Goal: Find contact information: Find contact information

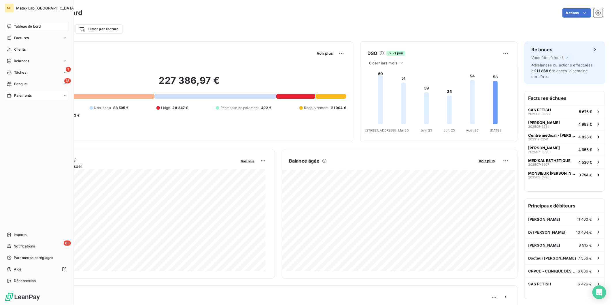
click at [26, 93] on span "Paiements" at bounding box center [23, 95] width 18 height 5
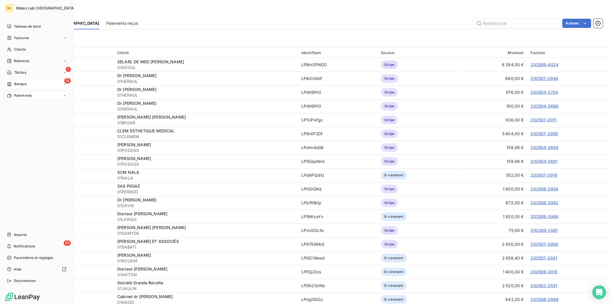
click at [19, 83] on span "Banque" at bounding box center [20, 83] width 13 height 5
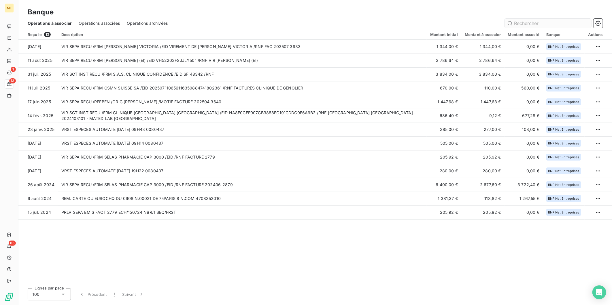
click at [526, 22] on input "text" at bounding box center [548, 23] width 86 height 9
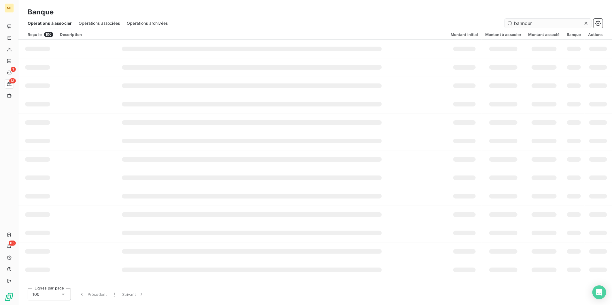
type input "bannour"
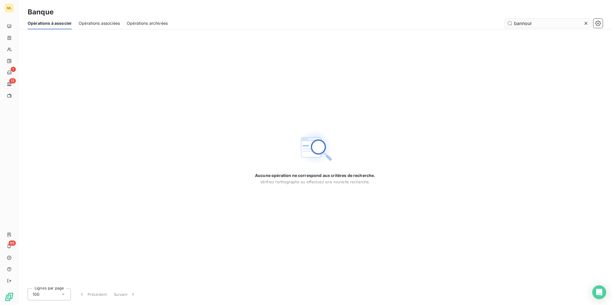
drag, startPoint x: 541, startPoint y: 25, endPoint x: 508, endPoint y: 25, distance: 32.8
click at [508, 25] on input "bannour" at bounding box center [548, 23] width 86 height 9
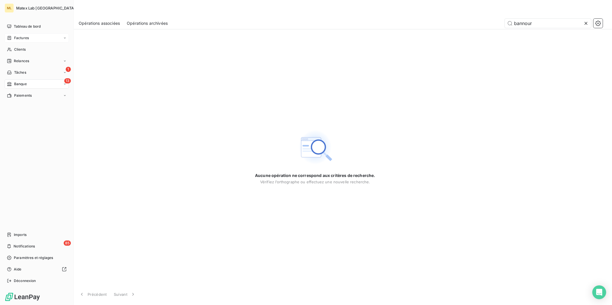
click at [18, 35] on span "Factures" at bounding box center [21, 37] width 15 height 5
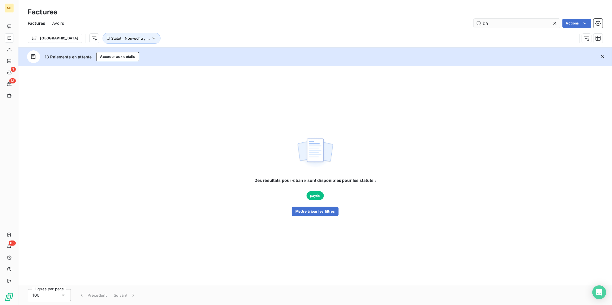
type input "b"
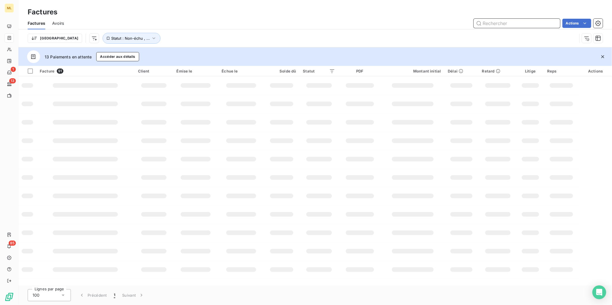
click at [491, 24] on input "text" at bounding box center [516, 23] width 86 height 9
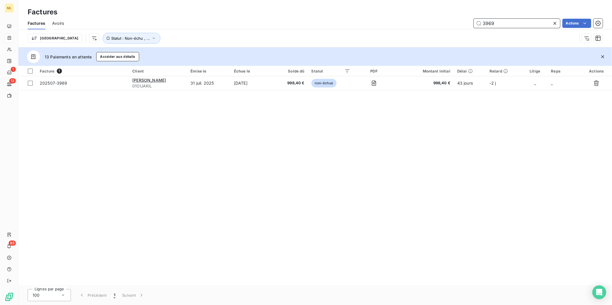
type input "3969"
click at [553, 19] on div at bounding box center [556, 23] width 8 height 9
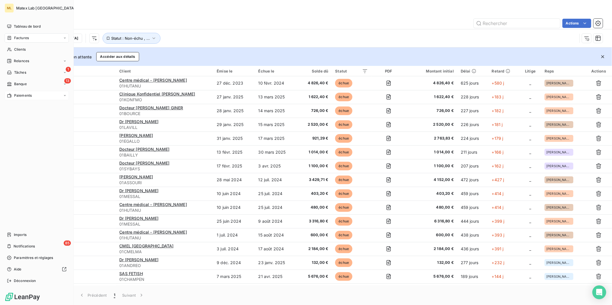
click at [18, 98] on div "Paiements" at bounding box center [37, 95] width 64 height 9
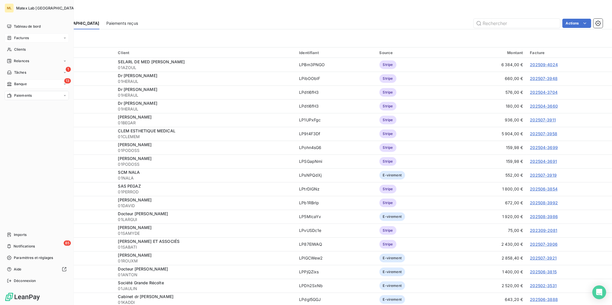
click at [24, 81] on span "Banque" at bounding box center [20, 83] width 13 height 5
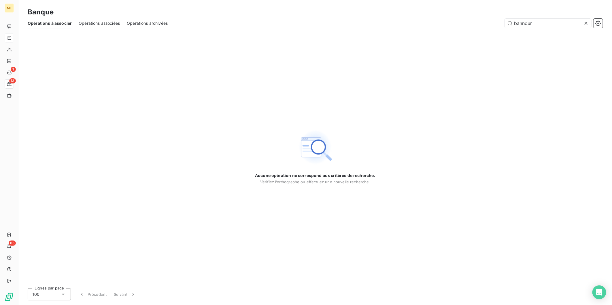
click at [586, 22] on icon at bounding box center [585, 23] width 3 height 3
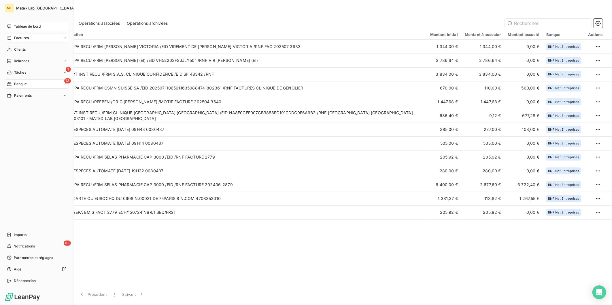
click at [26, 26] on span "Tableau de bord" at bounding box center [27, 26] width 27 height 5
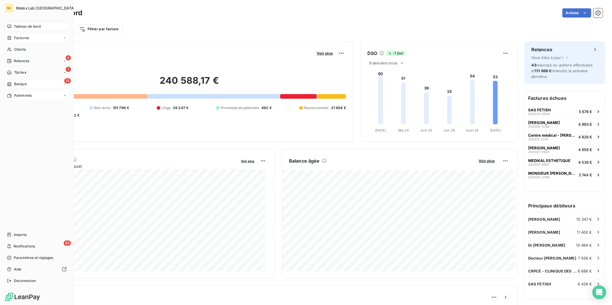
click at [29, 97] on span "Paiements" at bounding box center [23, 95] width 18 height 5
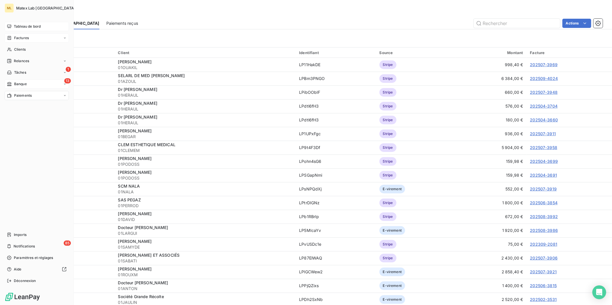
click at [27, 23] on div "Tableau de bord" at bounding box center [37, 26] width 64 height 9
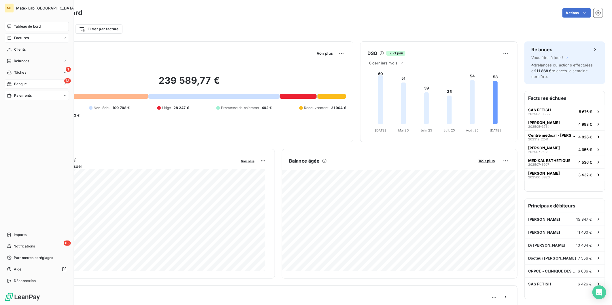
click at [17, 83] on span "Banque" at bounding box center [20, 83] width 13 height 5
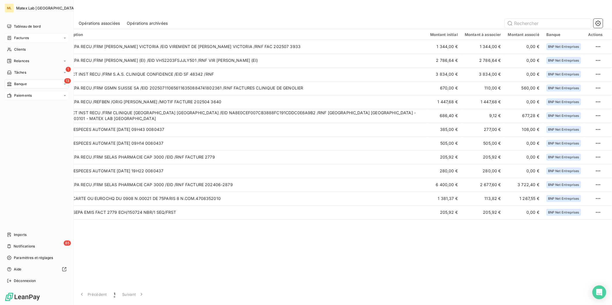
click at [15, 94] on span "Paiements" at bounding box center [23, 95] width 18 height 5
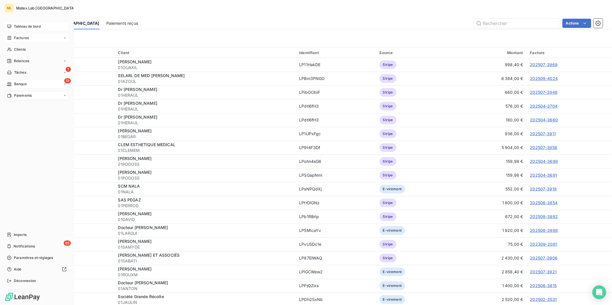
click at [17, 26] on span "Tableau de bord" at bounding box center [27, 26] width 27 height 5
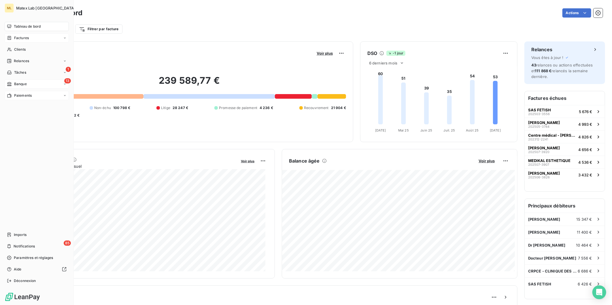
click at [24, 92] on div "Paiements" at bounding box center [37, 95] width 64 height 9
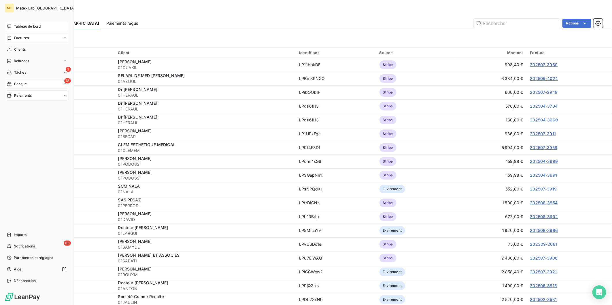
click at [26, 36] on span "Factures" at bounding box center [21, 37] width 15 height 5
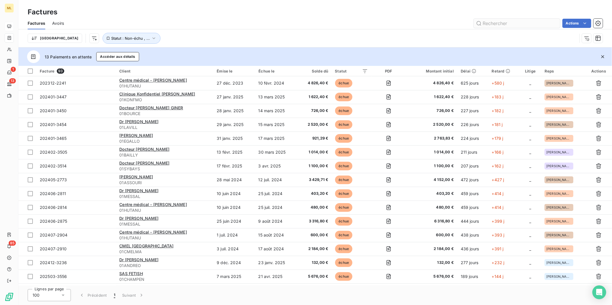
click at [509, 23] on input "text" at bounding box center [516, 23] width 86 height 9
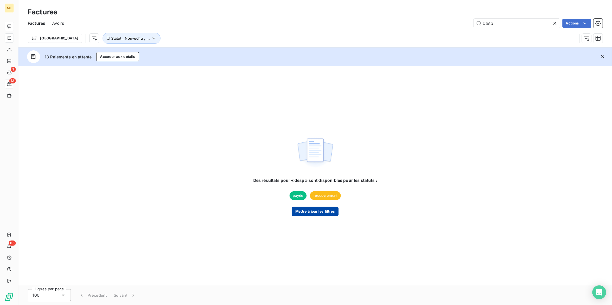
click at [315, 214] on button "Mettre à jour les filtres" at bounding box center [315, 211] width 47 height 9
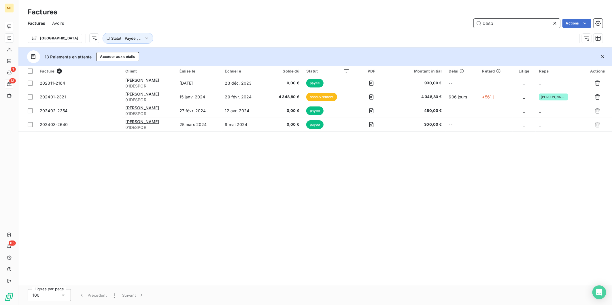
drag, startPoint x: 494, startPoint y: 25, endPoint x: 410, endPoint y: 29, distance: 83.3
click at [410, 29] on div "Factures Avoirs desp Actions Trier Statut : Payée , ..." at bounding box center [314, 32] width 593 height 30
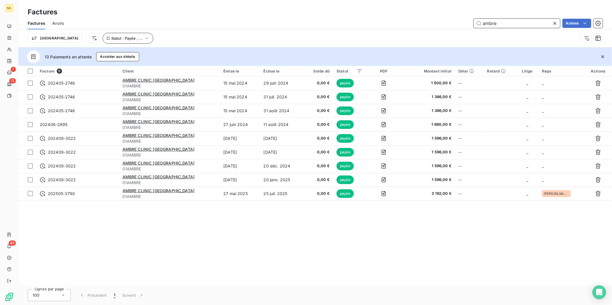
type input "ambre"
click at [111, 36] on span "Statut : Payée , ..." at bounding box center [126, 38] width 31 height 5
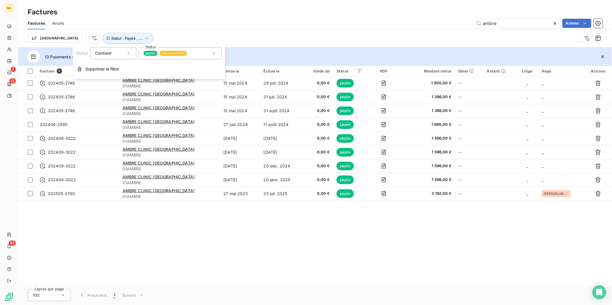
click at [188, 54] on div "payée recouvrement" at bounding box center [180, 53] width 83 height 12
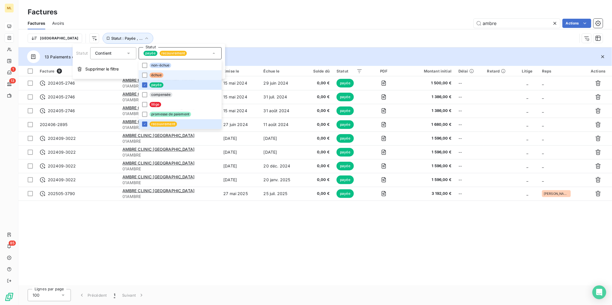
click at [150, 76] on span "échue" at bounding box center [156, 75] width 14 height 5
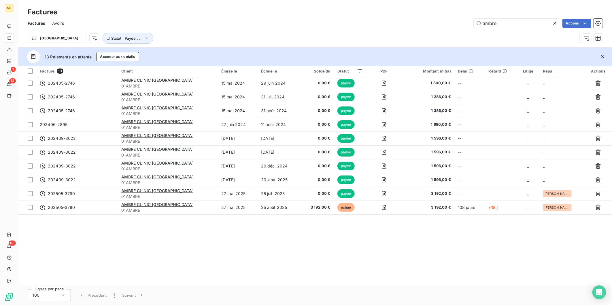
click at [317, 244] on div "Facture 10 Client Émise le Échue le Solde dû Statut PDF Montant initial Délai R…" at bounding box center [314, 176] width 593 height 220
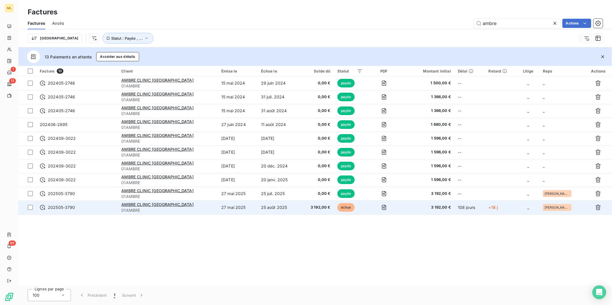
click at [262, 210] on td "25 août 2025" at bounding box center [278, 208] width 43 height 14
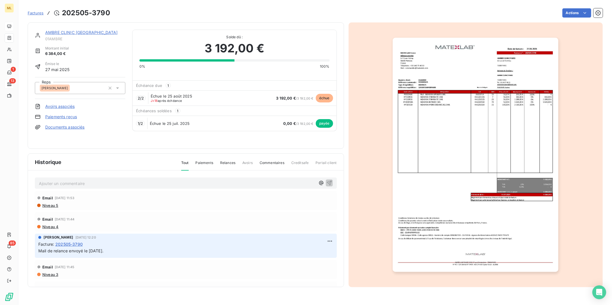
click at [73, 30] on link "AMBRE CLINIC PARIS" at bounding box center [81, 32] width 73 height 5
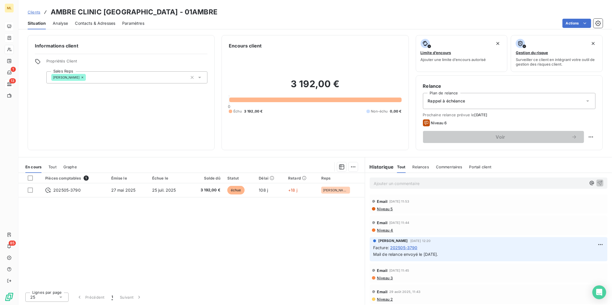
click at [96, 24] on span "Contacts & Adresses" at bounding box center [95, 23] width 40 height 6
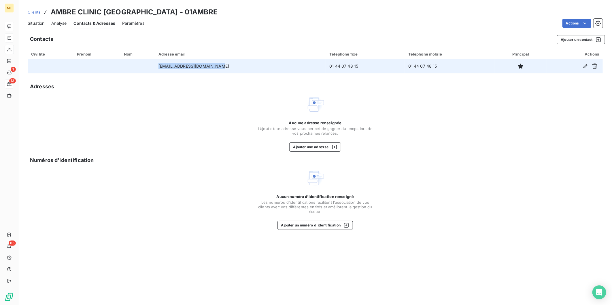
drag, startPoint x: 227, startPoint y: 65, endPoint x: 166, endPoint y: 66, distance: 61.3
click at [166, 66] on td "ambreclinicparis@gmail.com" at bounding box center [240, 66] width 171 height 14
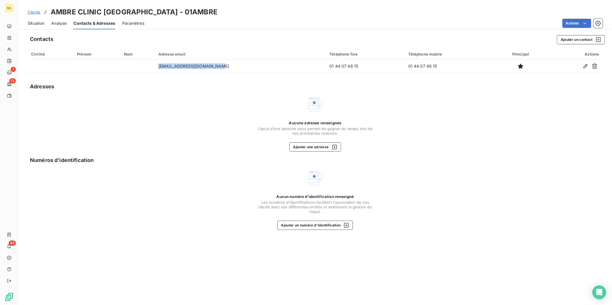
copy td "ambreclinicparis@gmail.com"
click at [241, 43] on div "Contacts Ajouter un contact" at bounding box center [317, 39] width 575 height 9
